Goal: Task Accomplishment & Management: Use online tool/utility

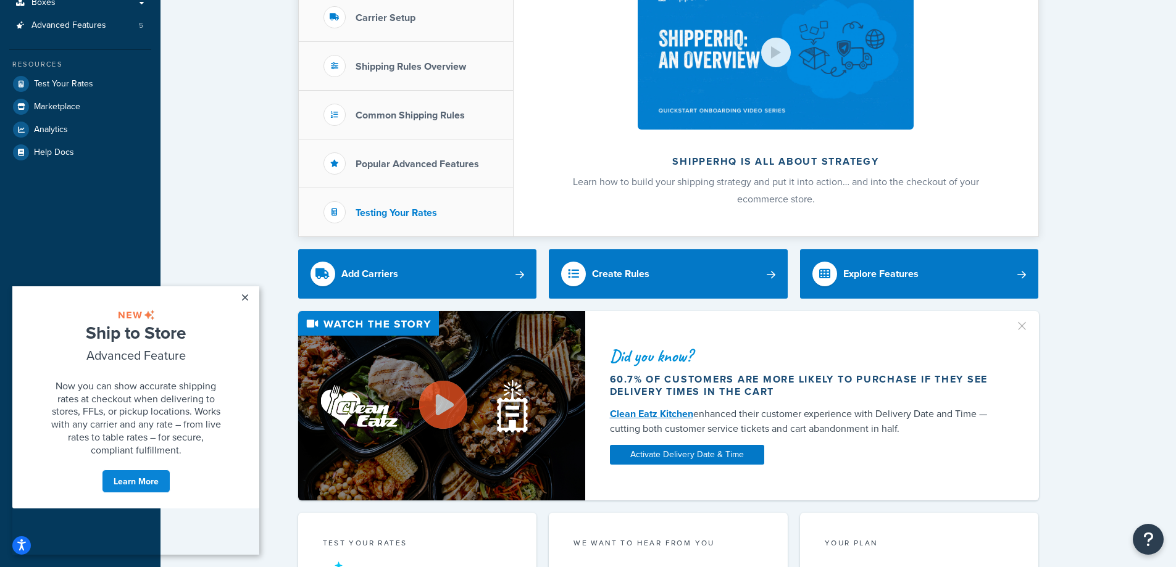
scroll to position [247, 0]
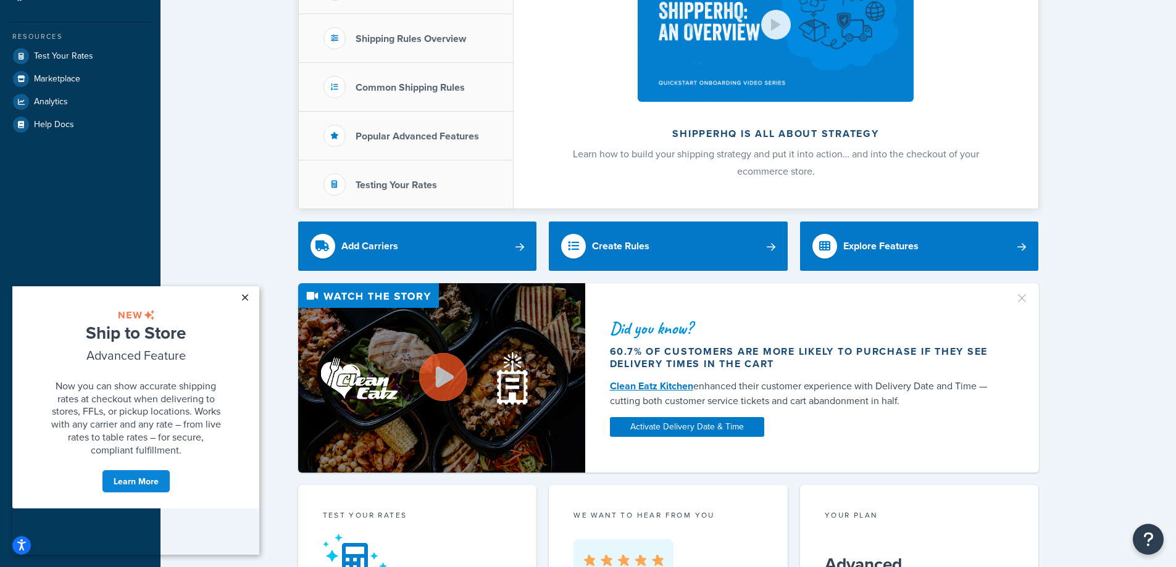
click at [245, 297] on link "×" at bounding box center [245, 297] width 22 height 22
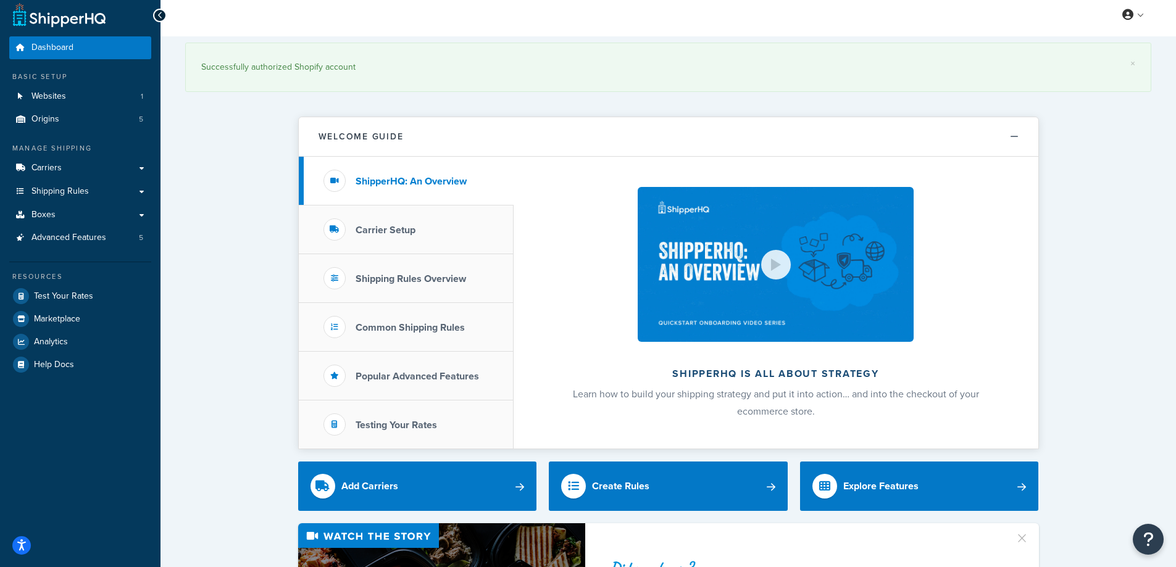
scroll to position [0, 0]
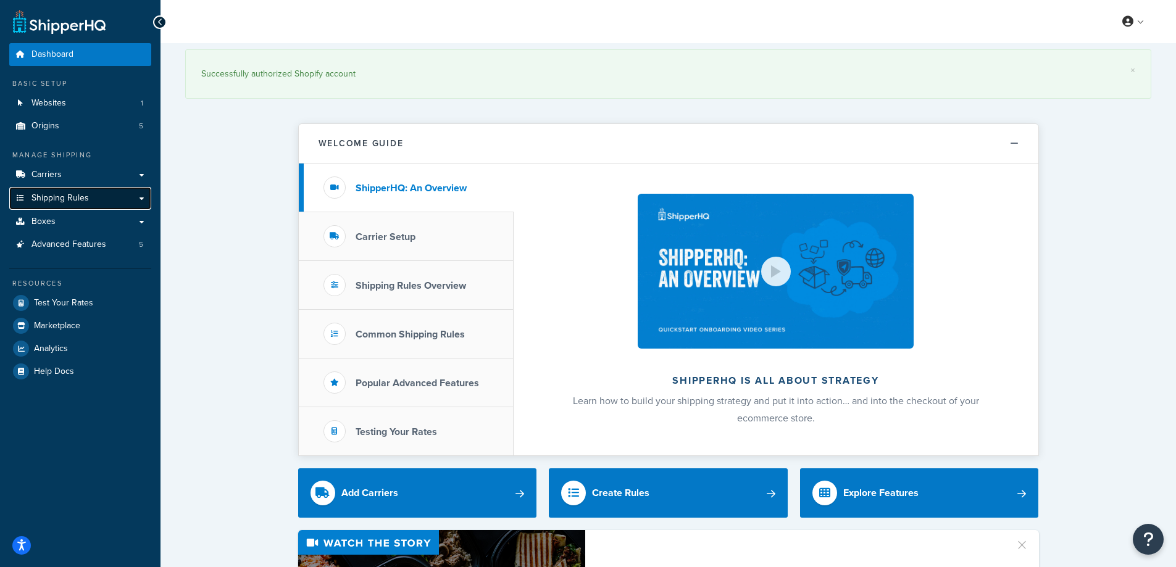
click at [73, 191] on link "Shipping Rules" at bounding box center [80, 198] width 142 height 23
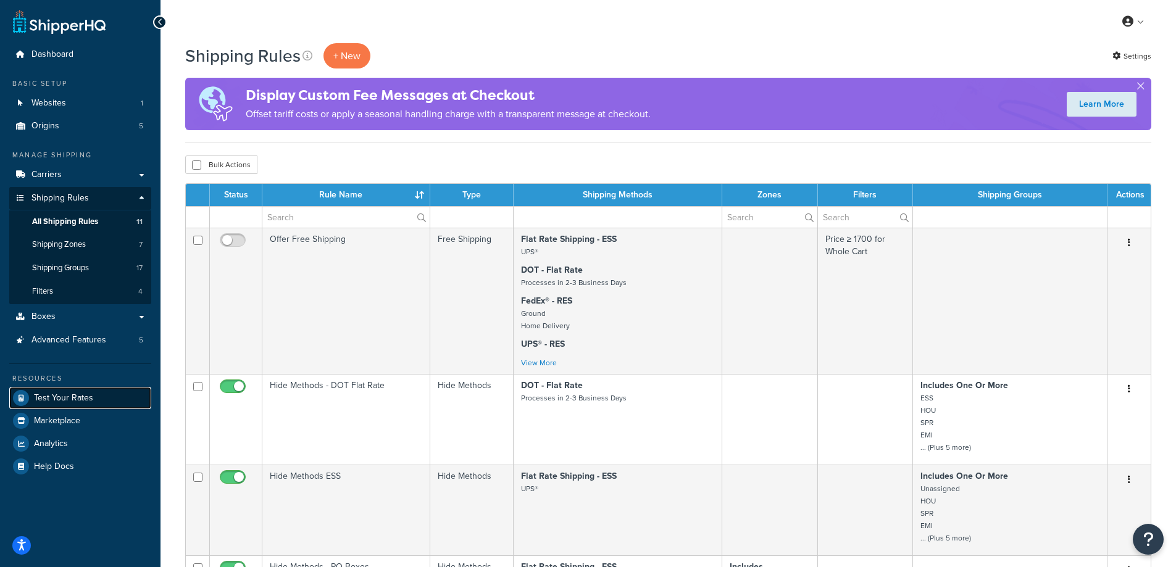
click at [69, 399] on span "Test Your Rates" at bounding box center [63, 398] width 59 height 10
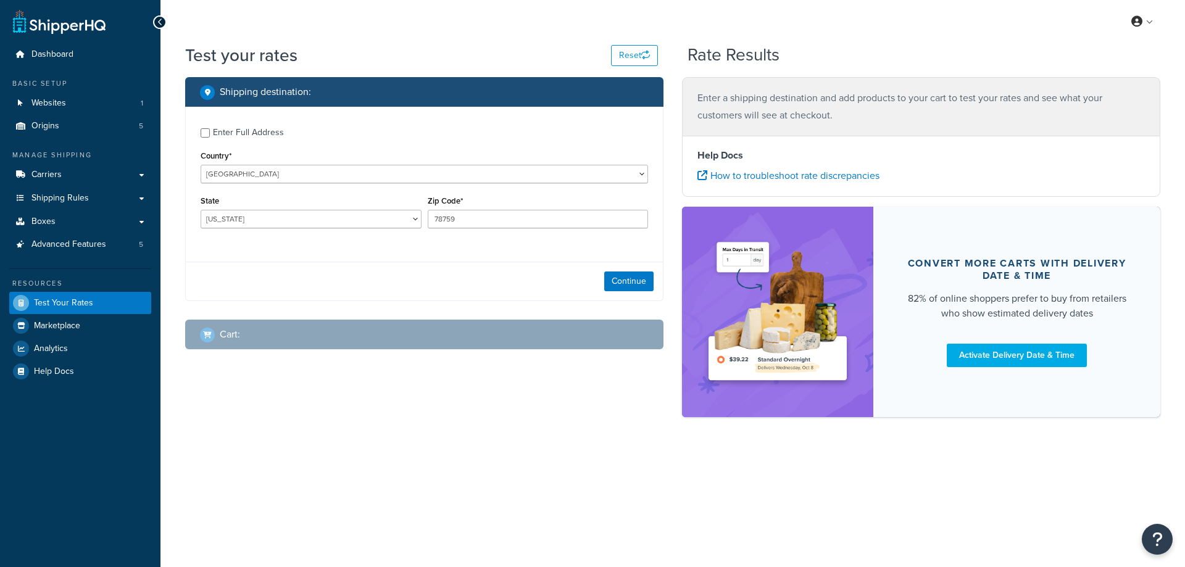
select select "[GEOGRAPHIC_DATA]"
click at [278, 331] on div "Cart :" at bounding box center [428, 334] width 457 height 17
click at [217, 334] on div "Cart :" at bounding box center [220, 334] width 40 height 17
click at [598, 285] on div "Continue" at bounding box center [424, 281] width 477 height 39
click at [607, 285] on button "Continue" at bounding box center [628, 282] width 49 height 20
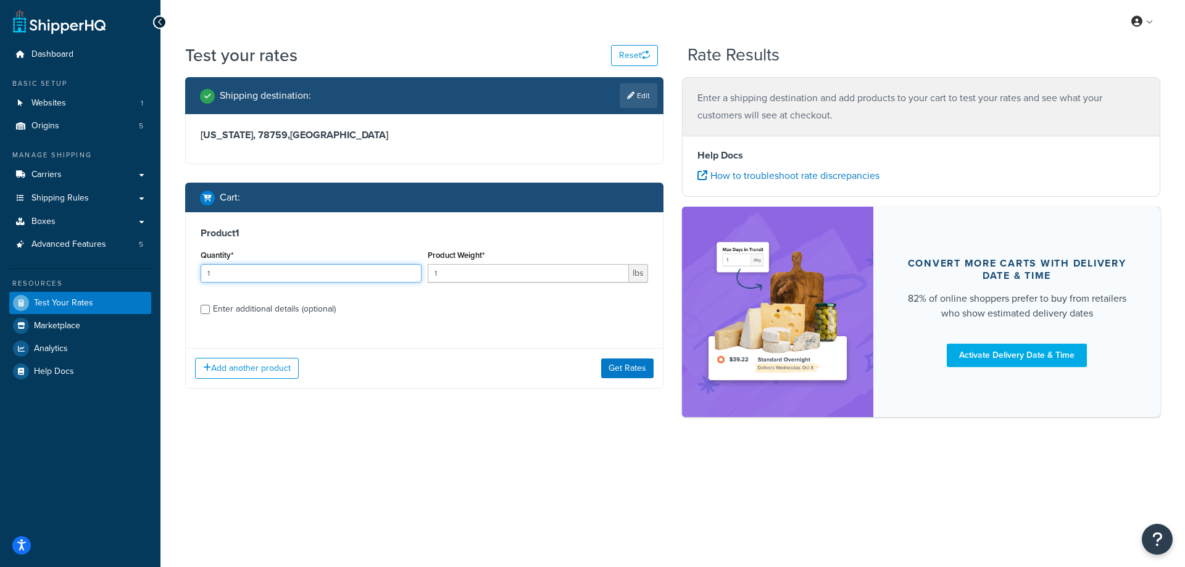
click at [342, 264] on input "1" at bounding box center [311, 273] width 221 height 19
click at [597, 367] on div "Add another product Get Rates" at bounding box center [424, 368] width 477 height 40
click at [617, 368] on button "Get Rates" at bounding box center [627, 369] width 52 height 20
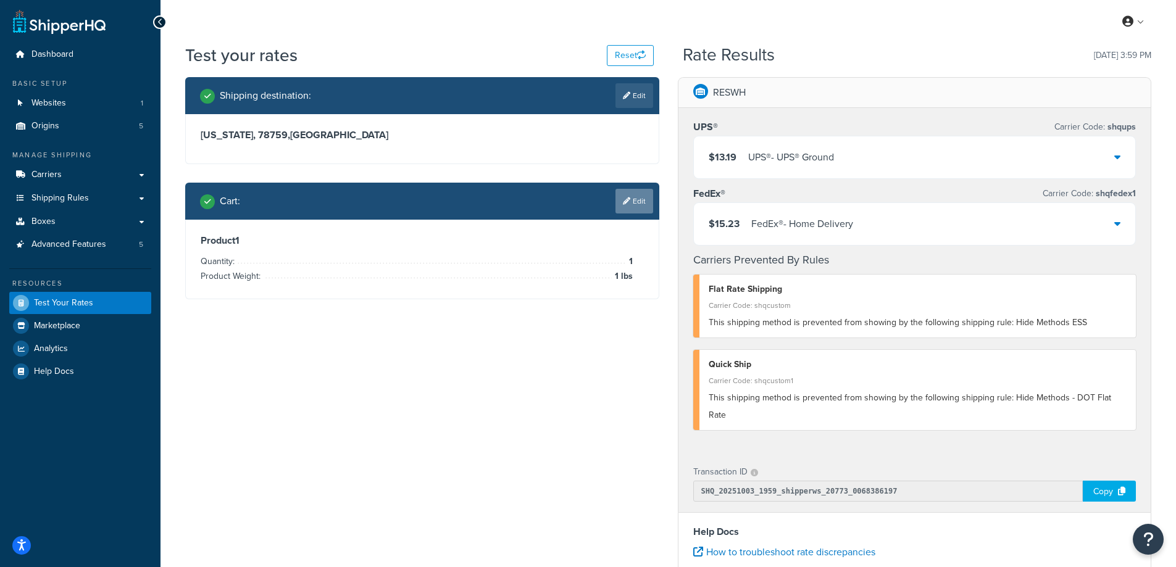
click at [634, 194] on link "Edit" at bounding box center [634, 201] width 38 height 25
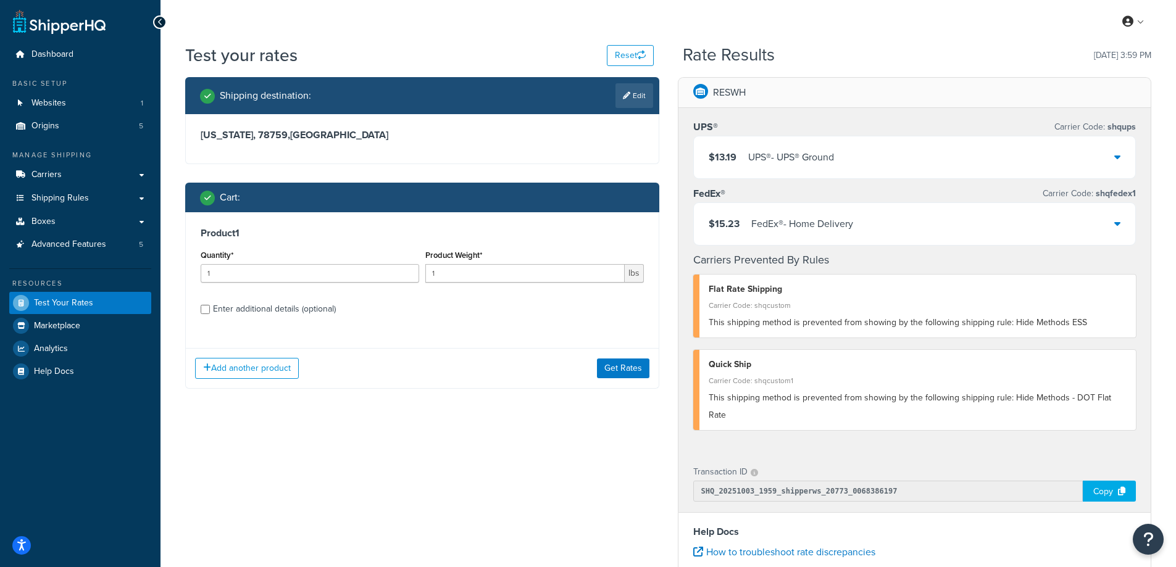
click at [279, 309] on div "Enter additional details (optional)" at bounding box center [274, 309] width 123 height 17
click at [210, 309] on input "Enter additional details (optional)" at bounding box center [205, 309] width 9 height 9
checkbox input "true"
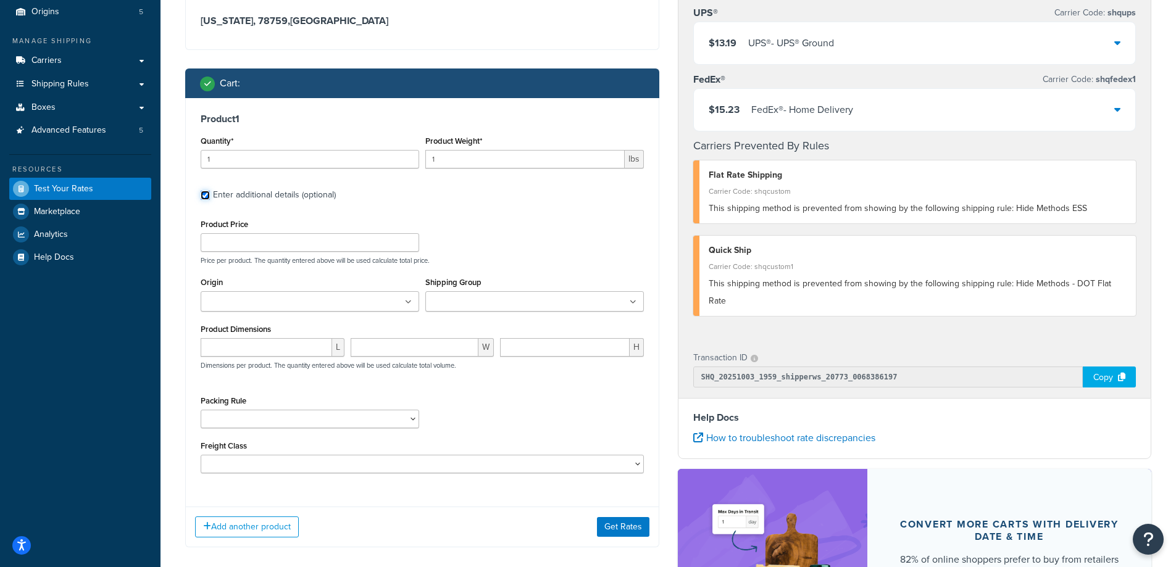
scroll to position [123, 0]
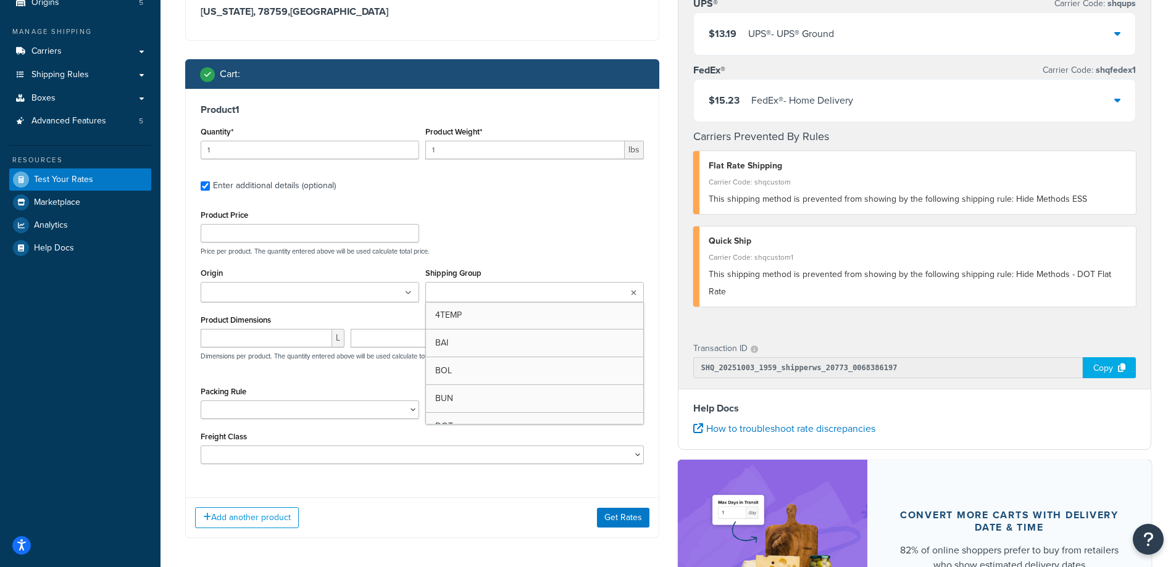
drag, startPoint x: 536, startPoint y: 302, endPoint x: 530, endPoint y: 292, distance: 11.6
click at [535, 298] on ul at bounding box center [534, 292] width 218 height 20
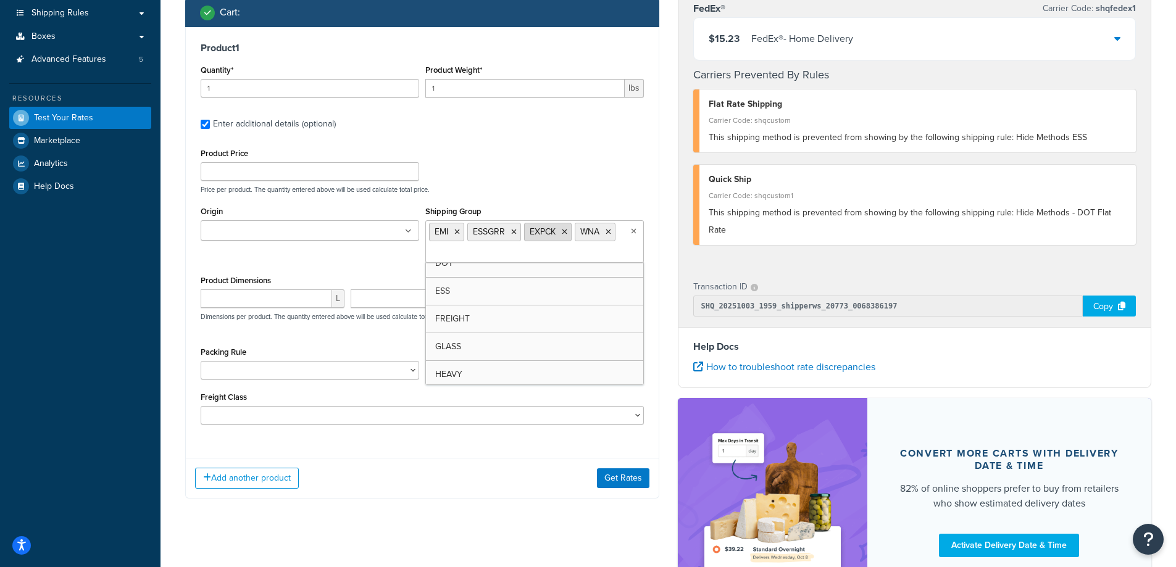
click at [564, 236] on icon at bounding box center [565, 231] width 6 height 7
click at [612, 484] on button "Get Rates" at bounding box center [623, 478] width 52 height 20
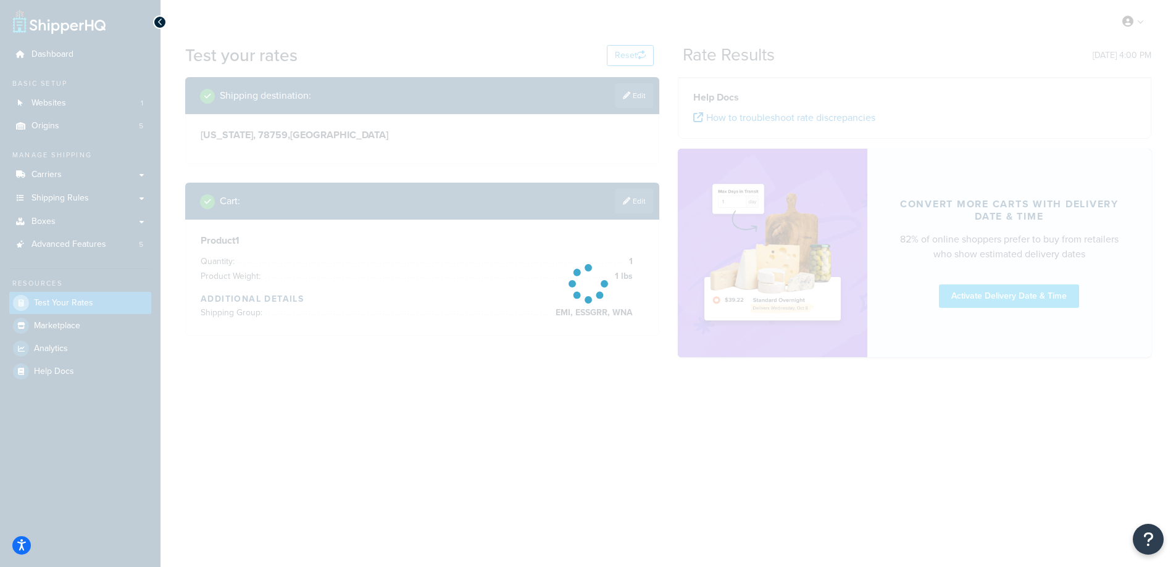
scroll to position [0, 0]
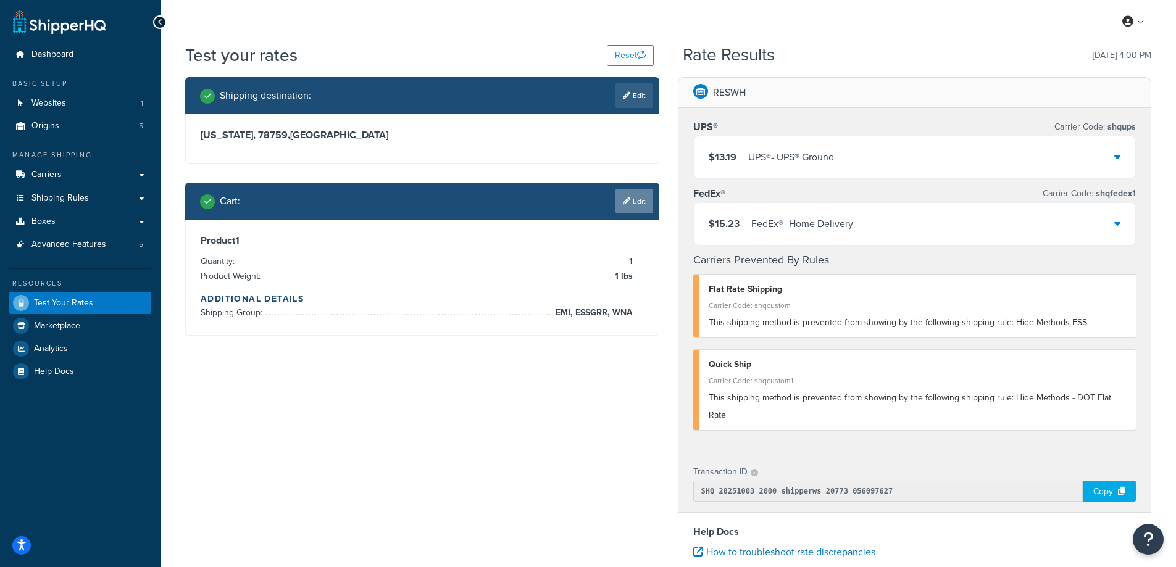
click at [623, 202] on icon at bounding box center [626, 200] width 7 height 7
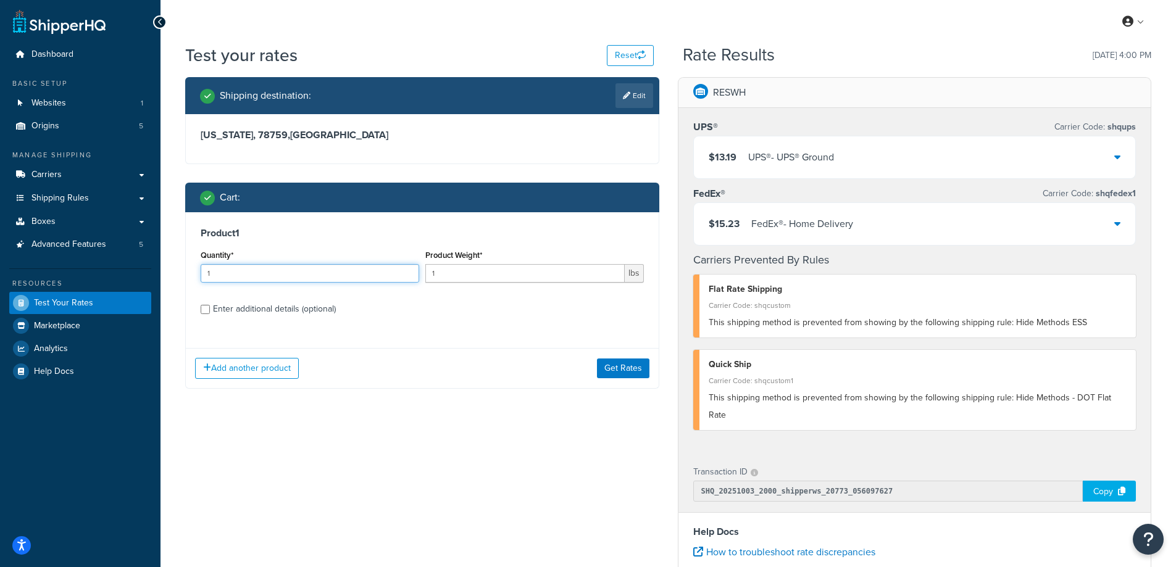
click at [289, 271] on input "1" at bounding box center [310, 273] width 218 height 19
drag, startPoint x: 289, startPoint y: 271, endPoint x: 186, endPoint y: 264, distance: 103.3
click at [186, 264] on div "Product 1 Quantity* 1 Product Weight* 1 lbs Enter additional details (optional)" at bounding box center [422, 275] width 473 height 127
type input "20"
drag, startPoint x: 489, startPoint y: 272, endPoint x: 368, endPoint y: 262, distance: 120.8
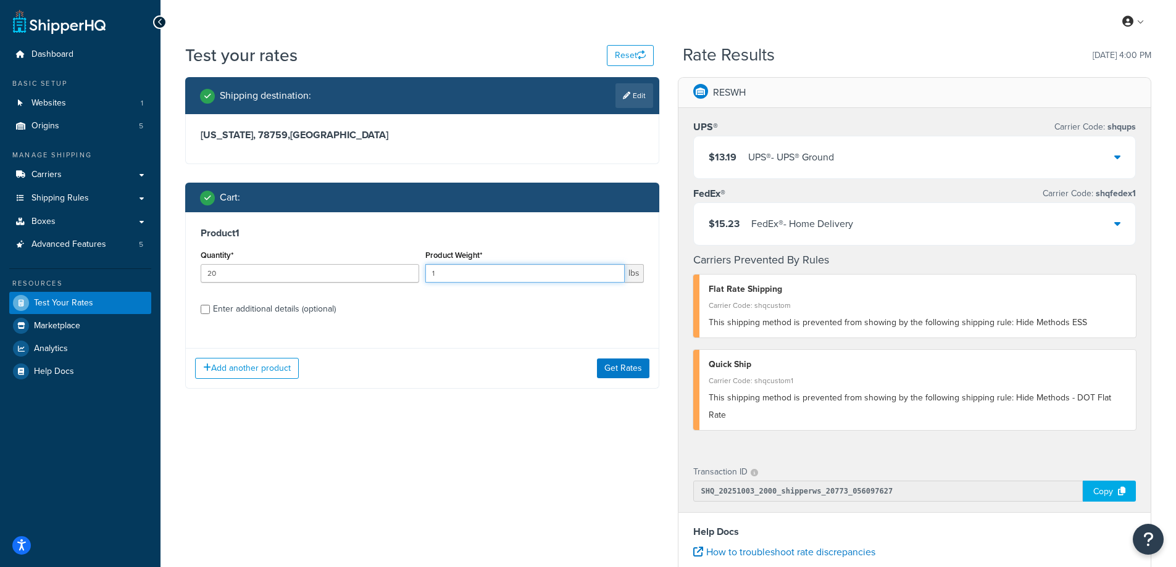
click at [368, 262] on div "Quantity* 20 Product Weight* 1 lbs" at bounding box center [421, 269] width 449 height 45
type input "217"
click at [609, 365] on button "Get Rates" at bounding box center [623, 369] width 52 height 20
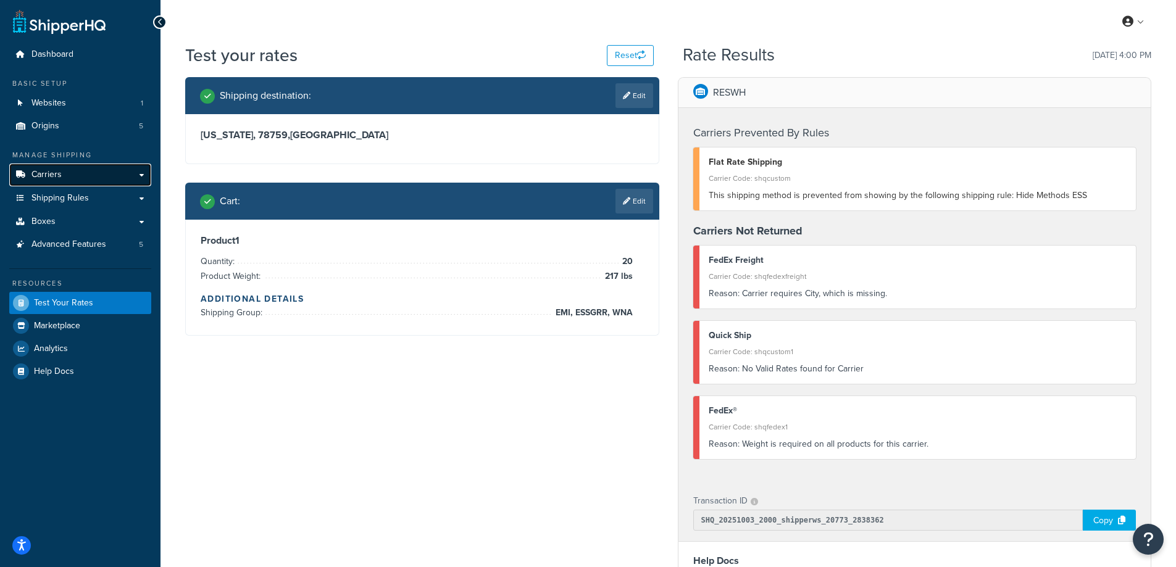
click at [65, 166] on link "Carriers" at bounding box center [80, 175] width 142 height 23
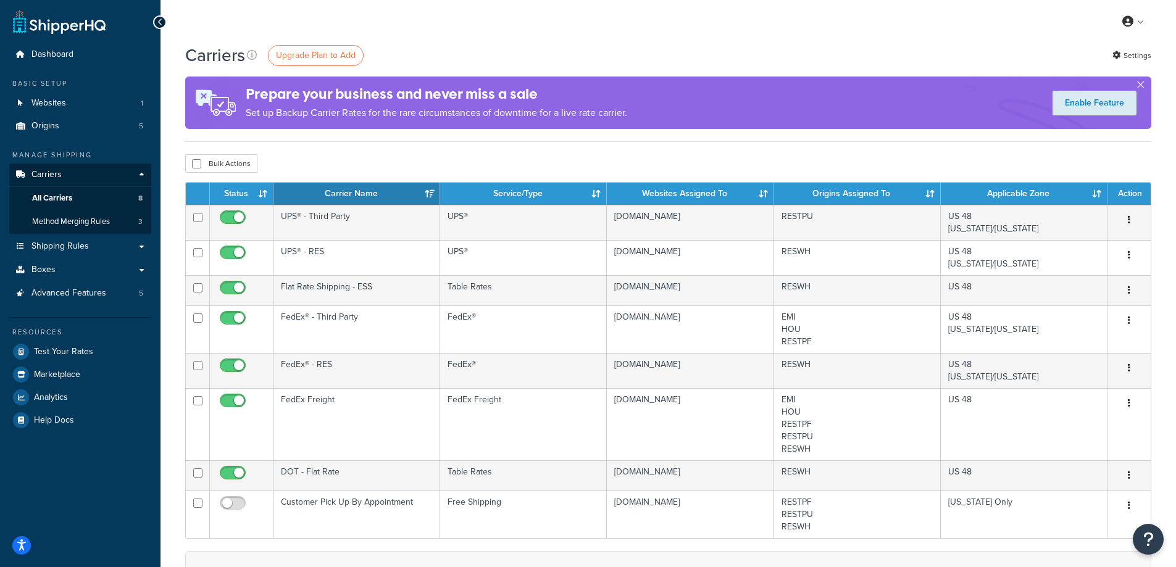
scroll to position [62, 0]
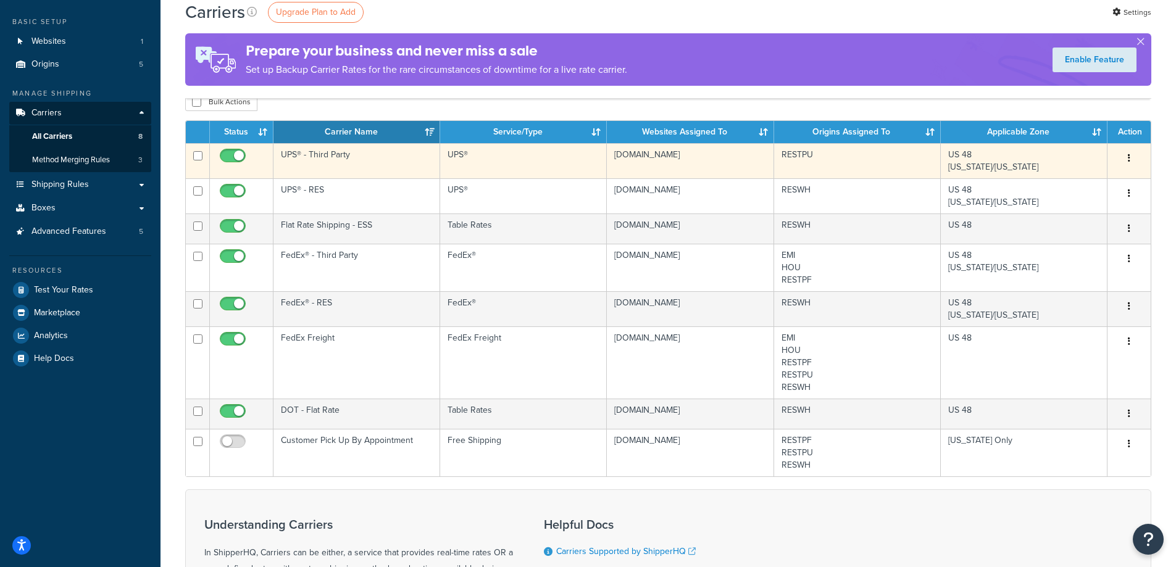
click at [320, 154] on td "UPS® - Third Party" at bounding box center [356, 160] width 167 height 35
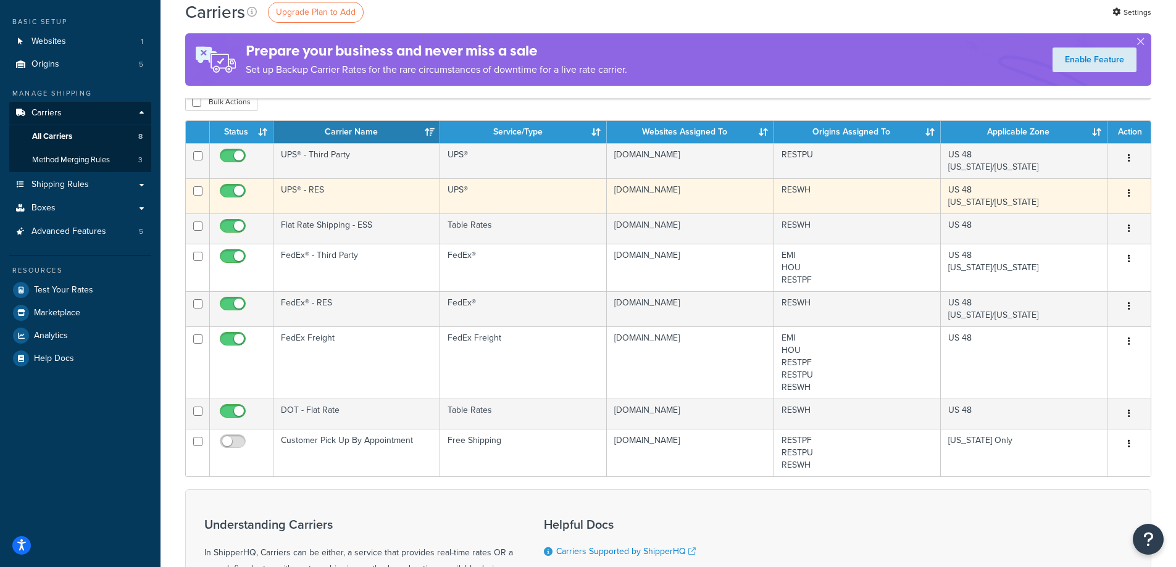
click at [378, 193] on td "UPS® - RES" at bounding box center [356, 195] width 167 height 35
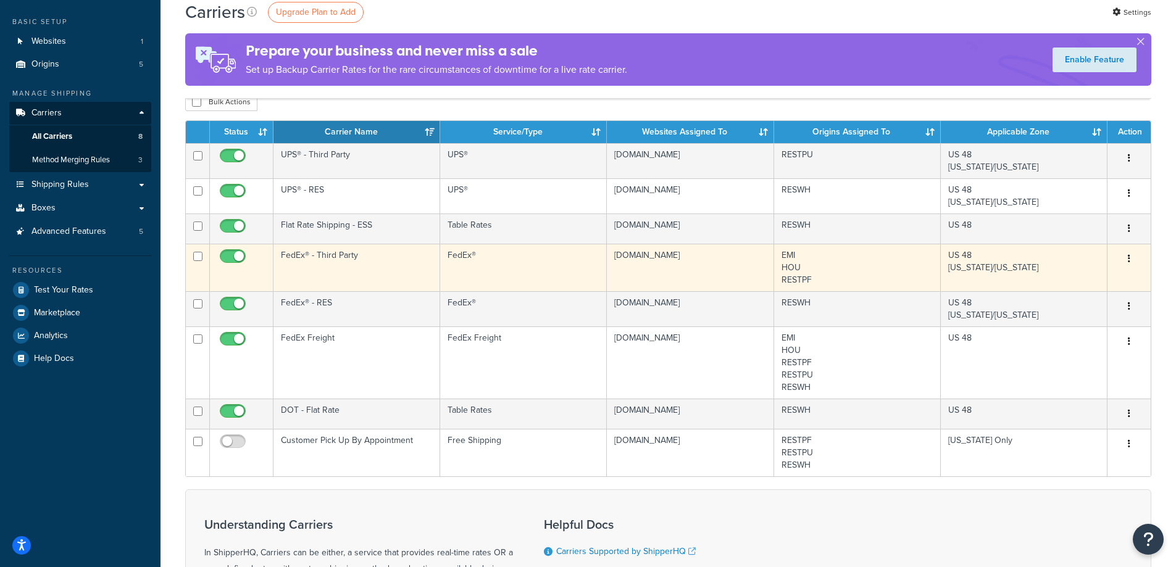
click at [352, 259] on td "FedEx® - Third Party" at bounding box center [356, 268] width 167 height 48
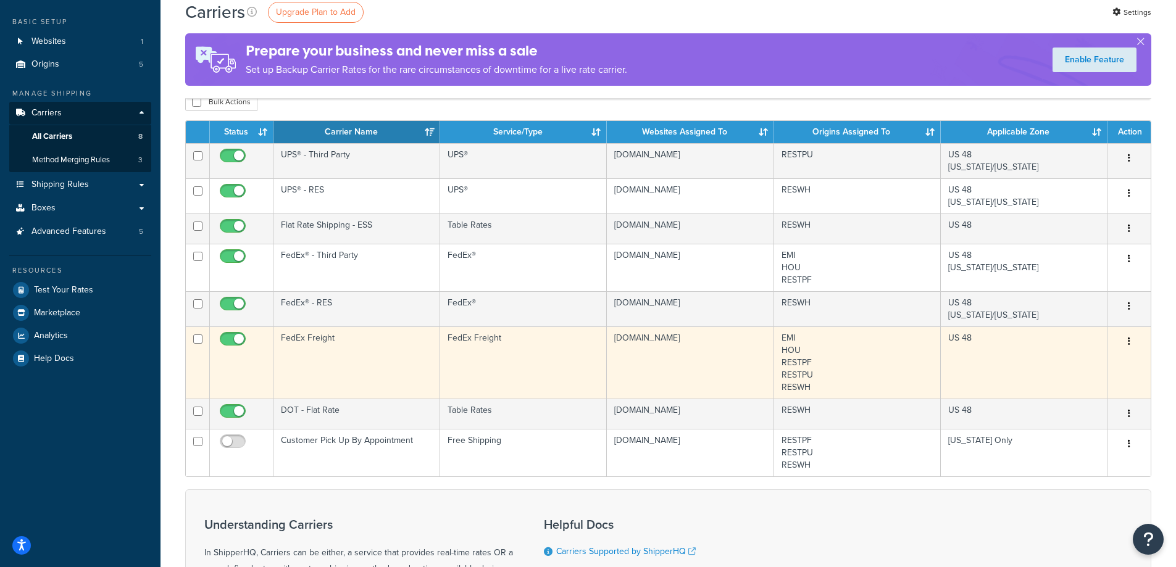
click at [346, 352] on td "FedEx Freight" at bounding box center [356, 362] width 167 height 72
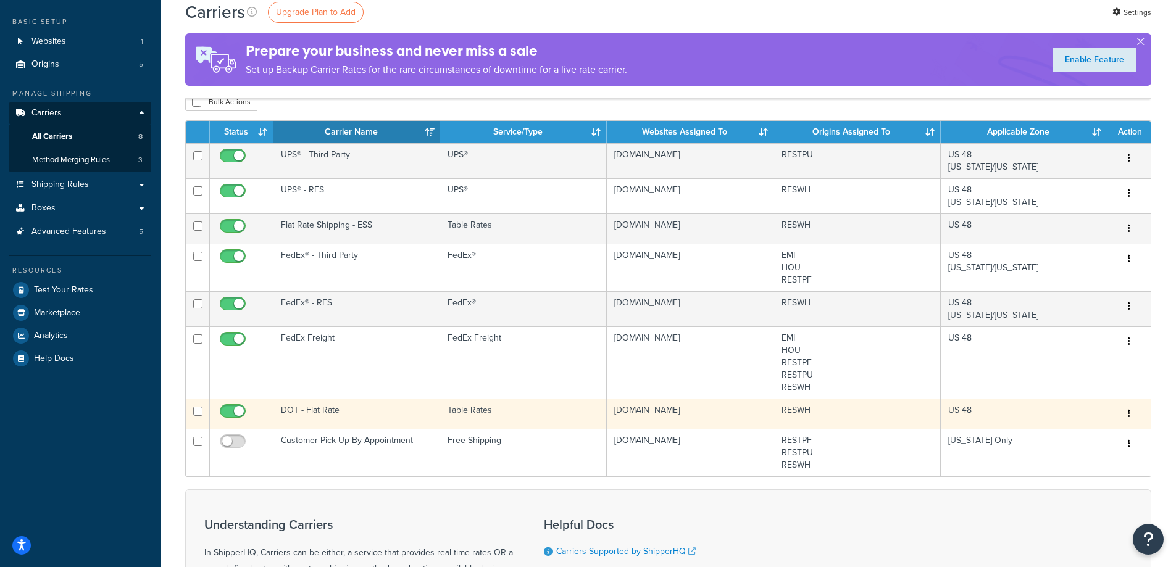
click at [395, 421] on td "DOT - Flat Rate" at bounding box center [356, 414] width 167 height 30
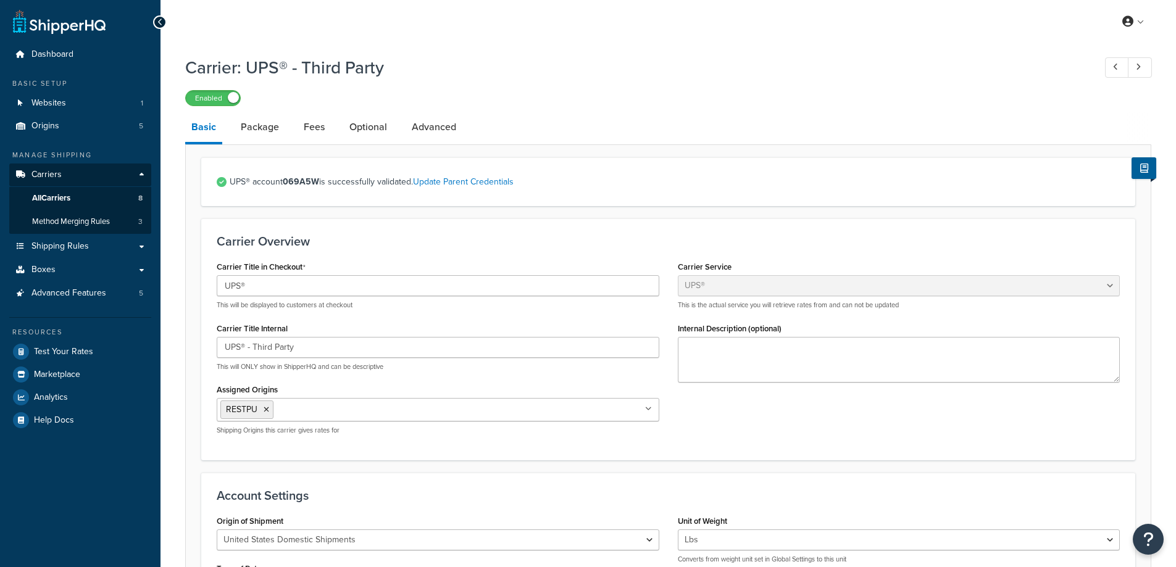
select select "ups"
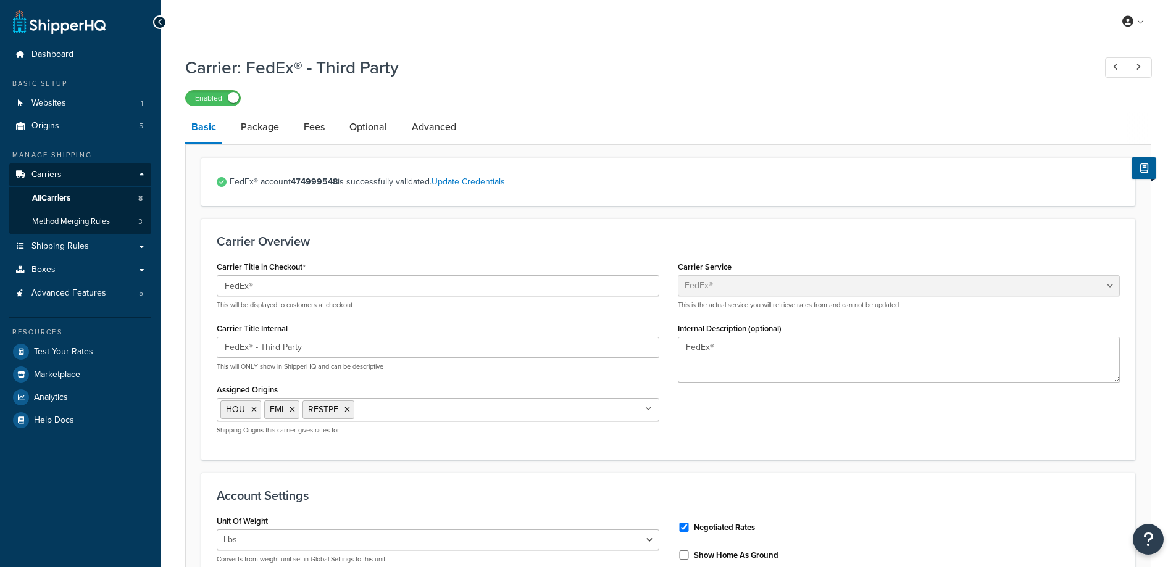
select select "fedEx"
select select "REGULAR_PICKUP"
select select "YOUR_PACKAGING"
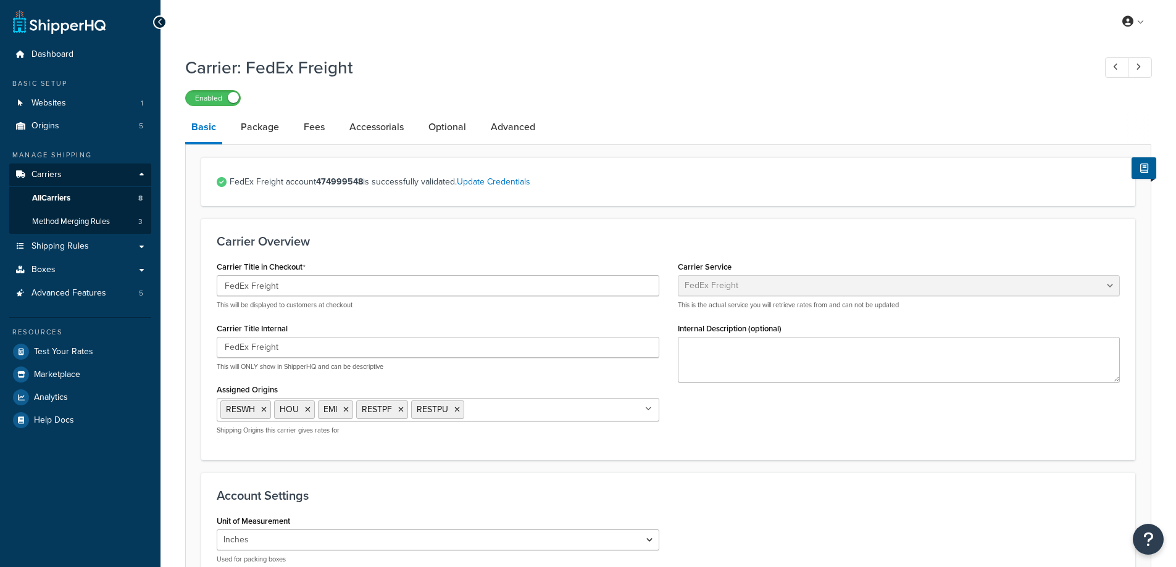
select select "fedExFreight"
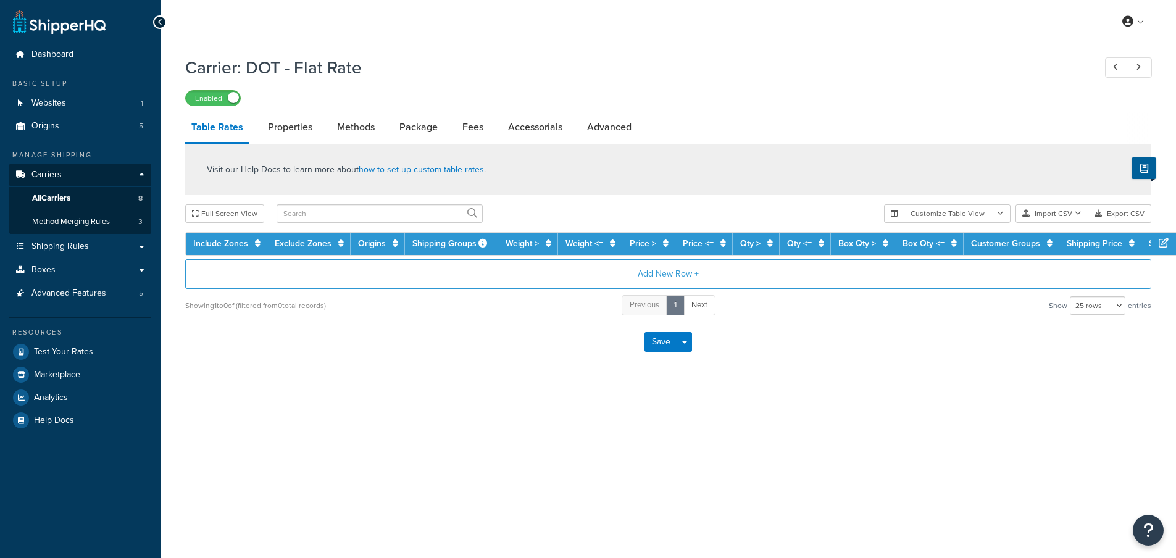
select select "25"
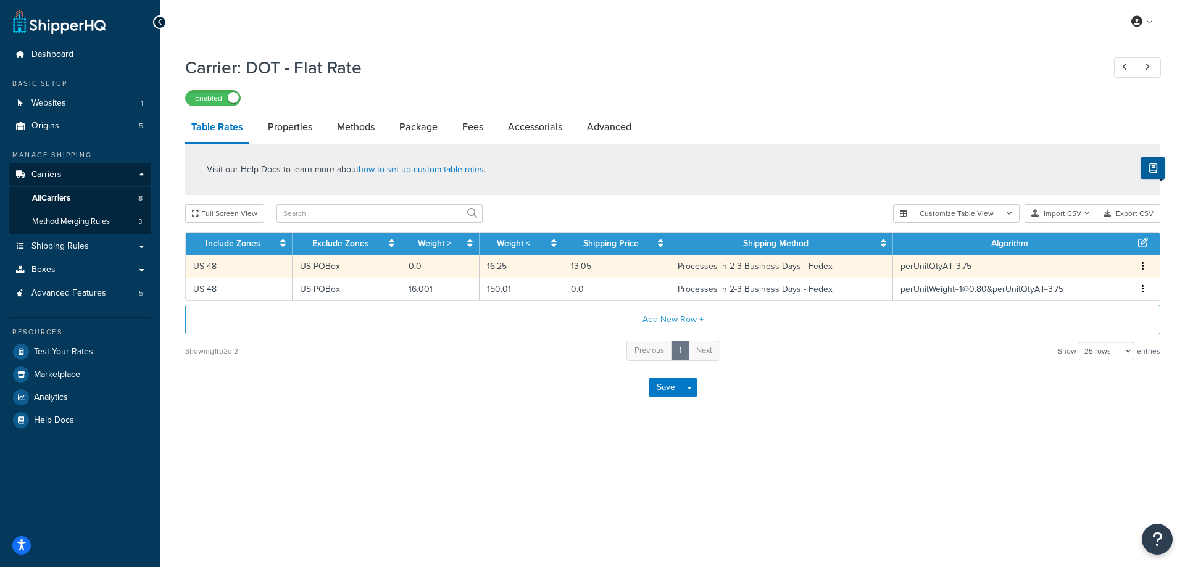
click at [731, 264] on td "Processes in 2-3 Business Days - Fedex" at bounding box center [781, 266] width 223 height 23
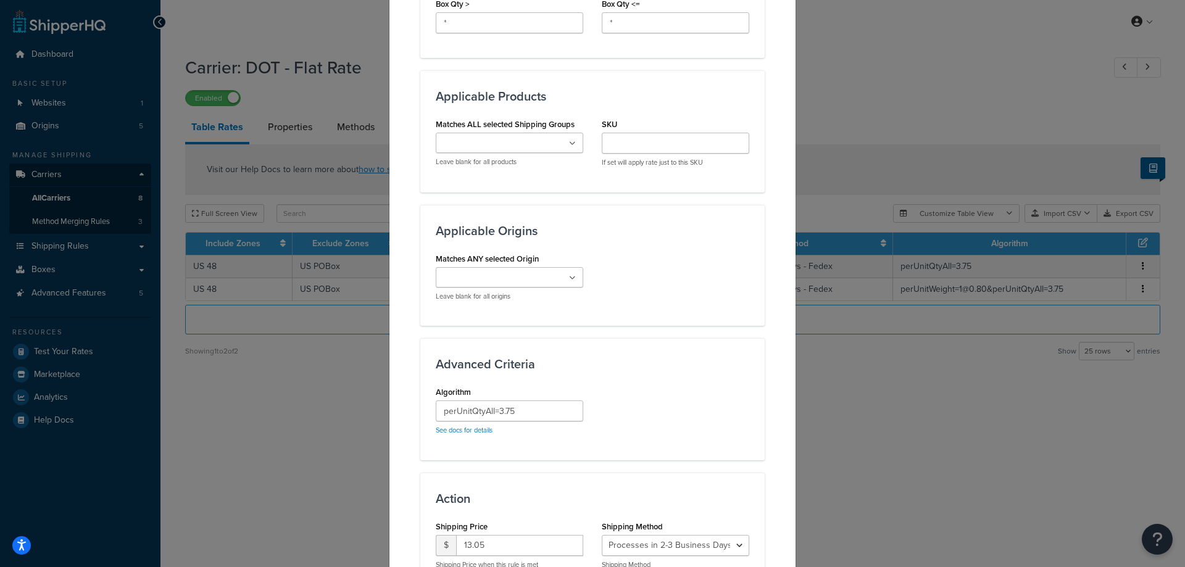
scroll to position [847, 0]
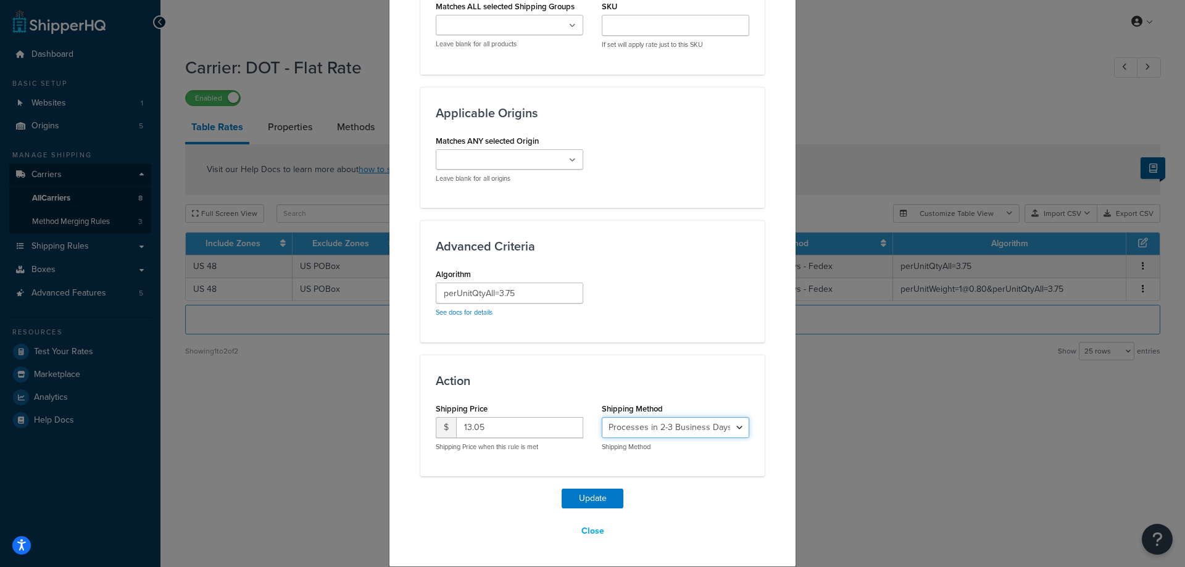
click at [689, 428] on select "Processes in 2-3 Business Days - Fedex" at bounding box center [676, 427] width 148 height 21
click at [589, 531] on button "Close" at bounding box center [592, 531] width 39 height 21
